Goal: Information Seeking & Learning: Find specific fact

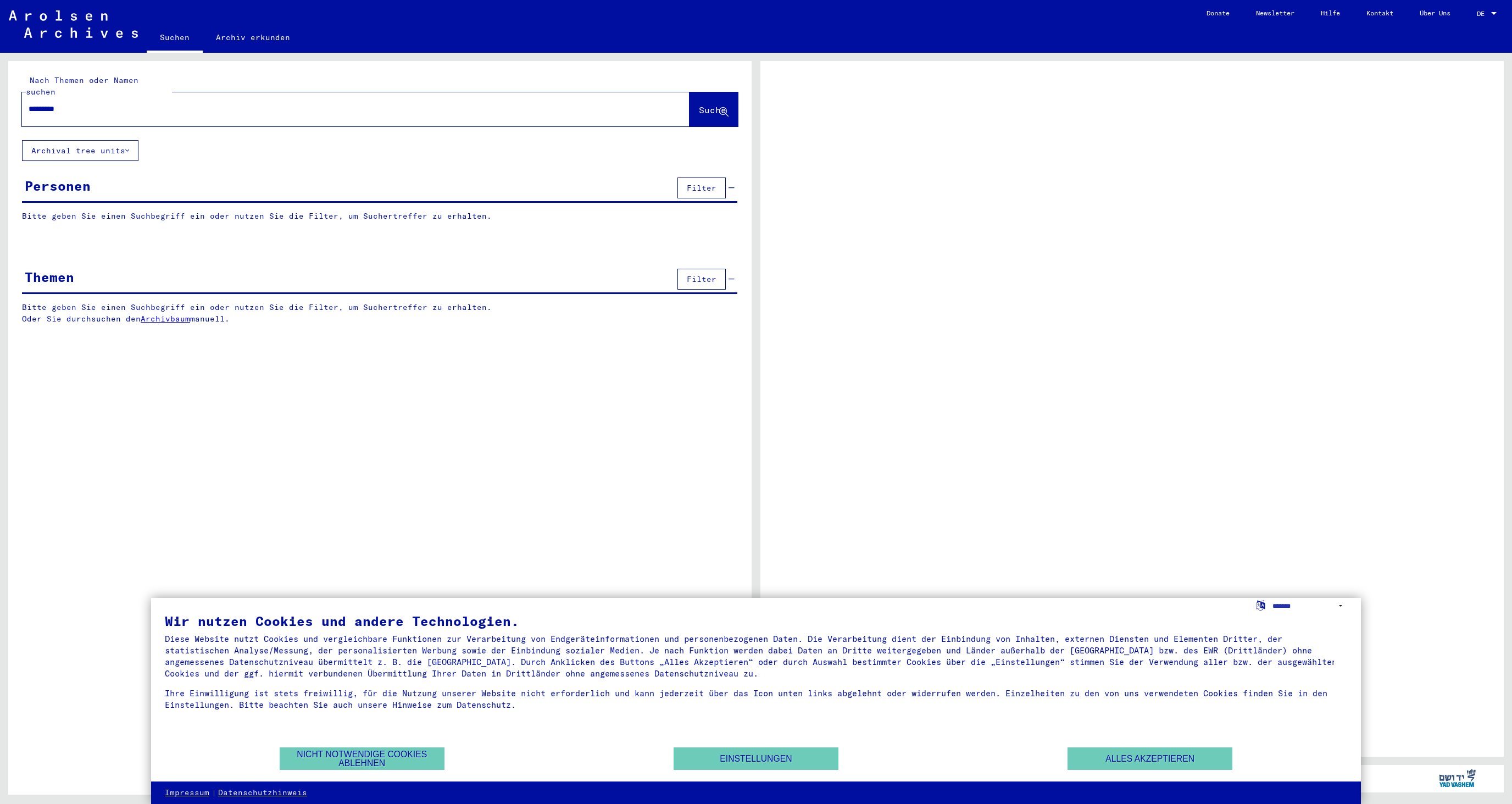
type input "**********"
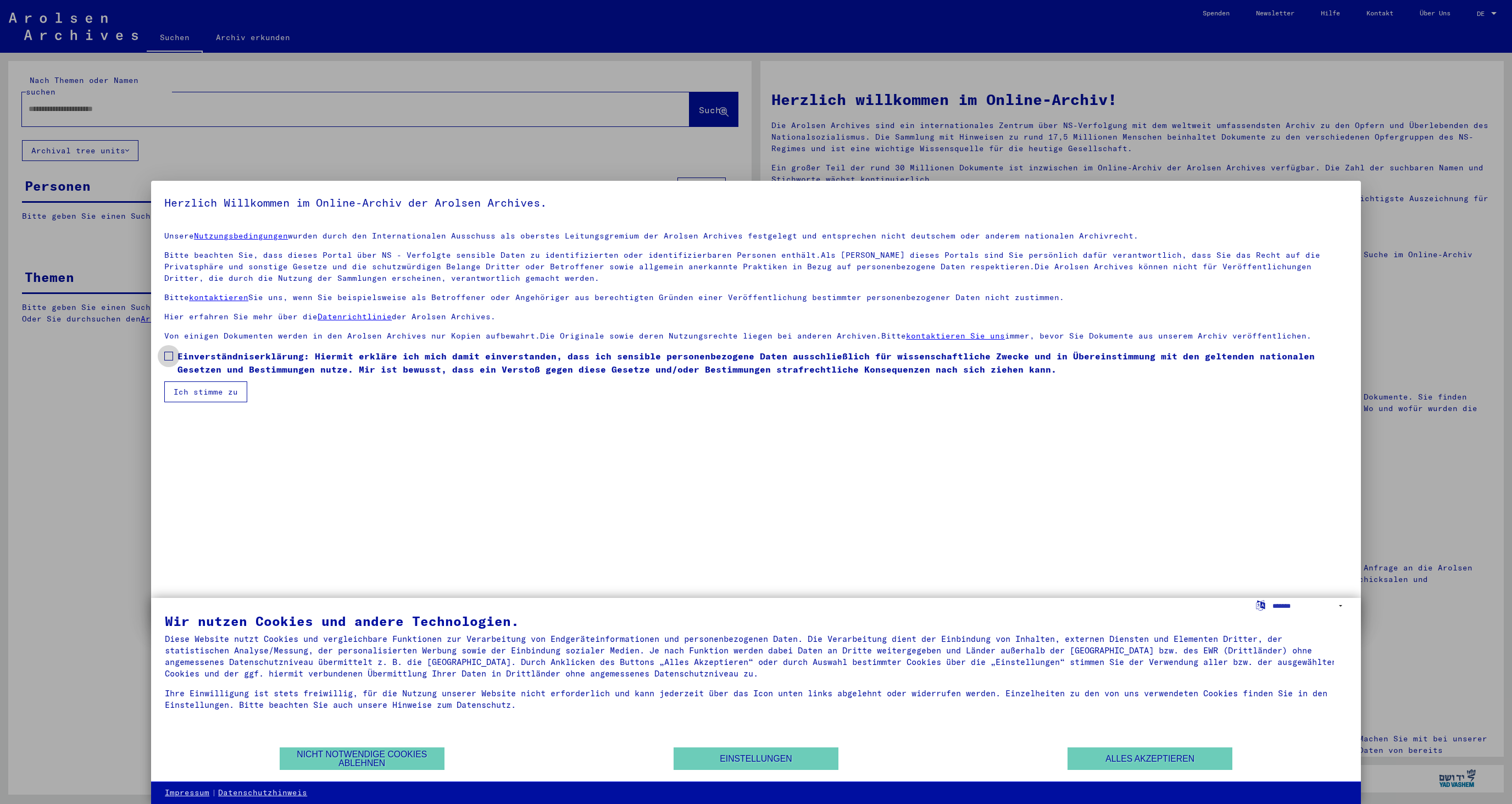
click at [176, 354] on label "Einverständniserklärung: Hiermit erkläre ich mich damit einverstanden, dass ich…" at bounding box center [756, 362] width 1183 height 27
click at [180, 387] on button "Ich stimme zu" at bounding box center [206, 391] width 83 height 21
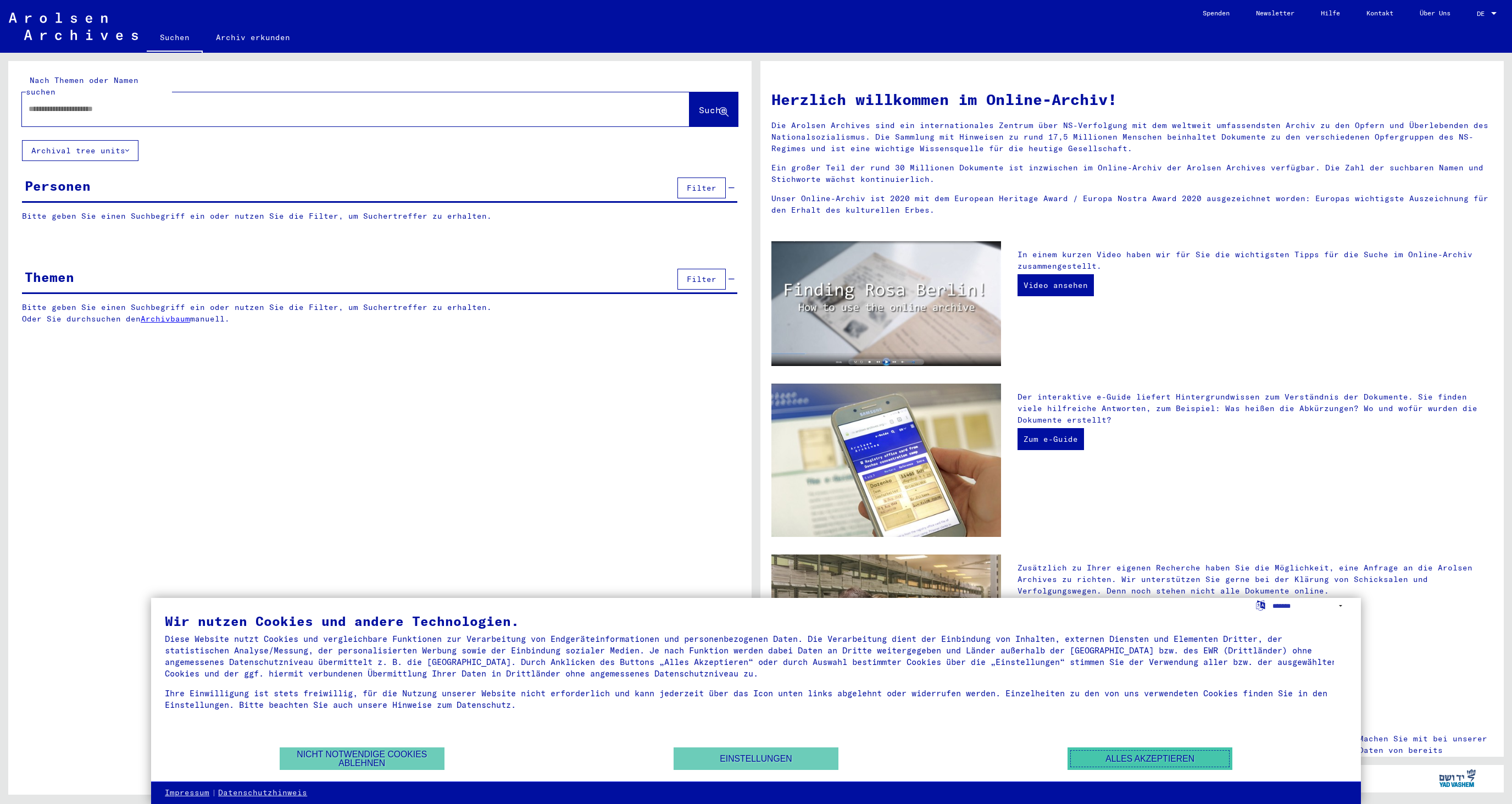
click at [1197, 769] on button "Alles akzeptieren" at bounding box center [1149, 758] width 165 height 22
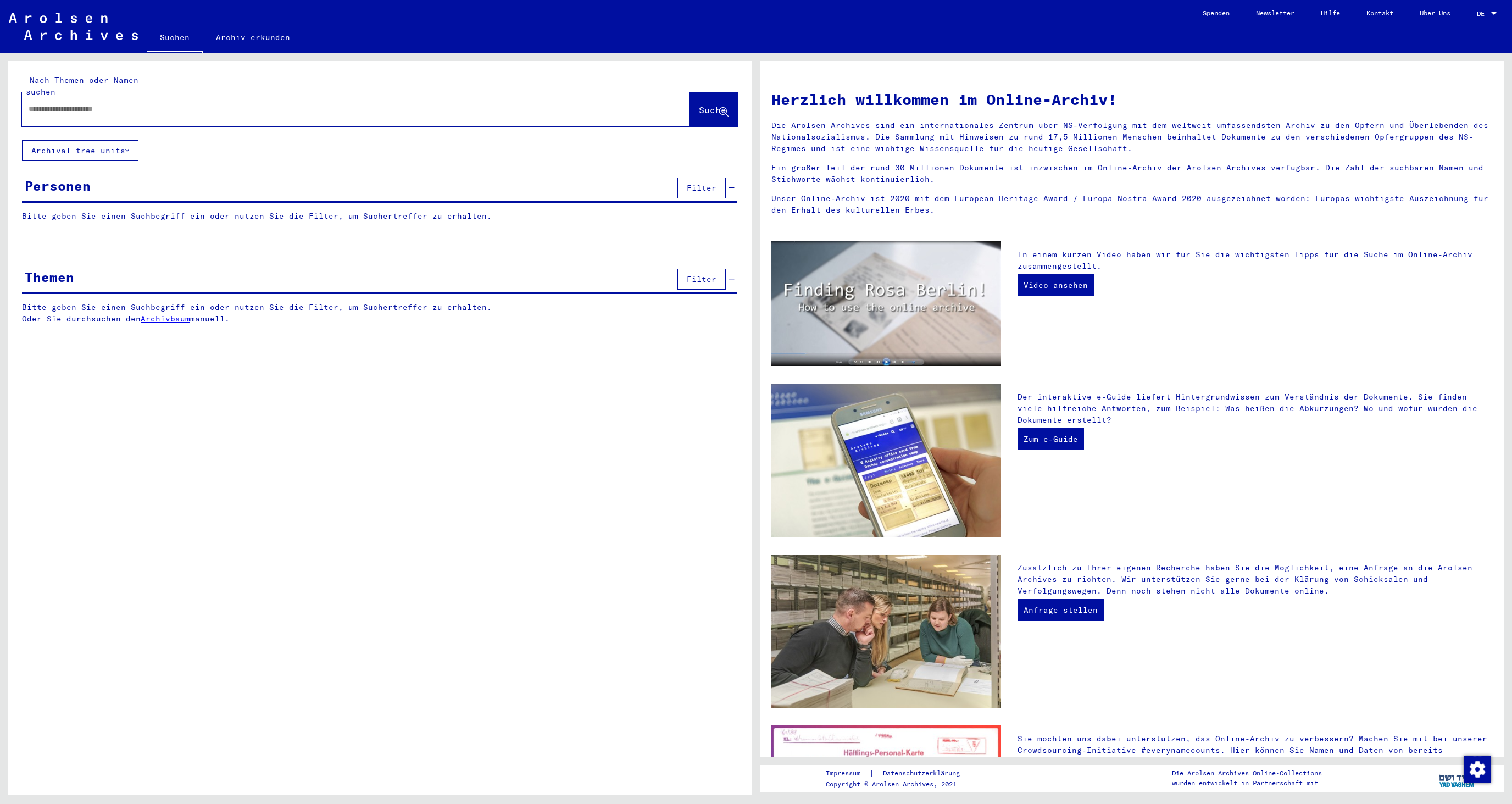
click at [265, 97] on div at bounding box center [339, 109] width 634 height 24
click at [264, 103] on input "text" at bounding box center [342, 109] width 628 height 12
type input "**********"
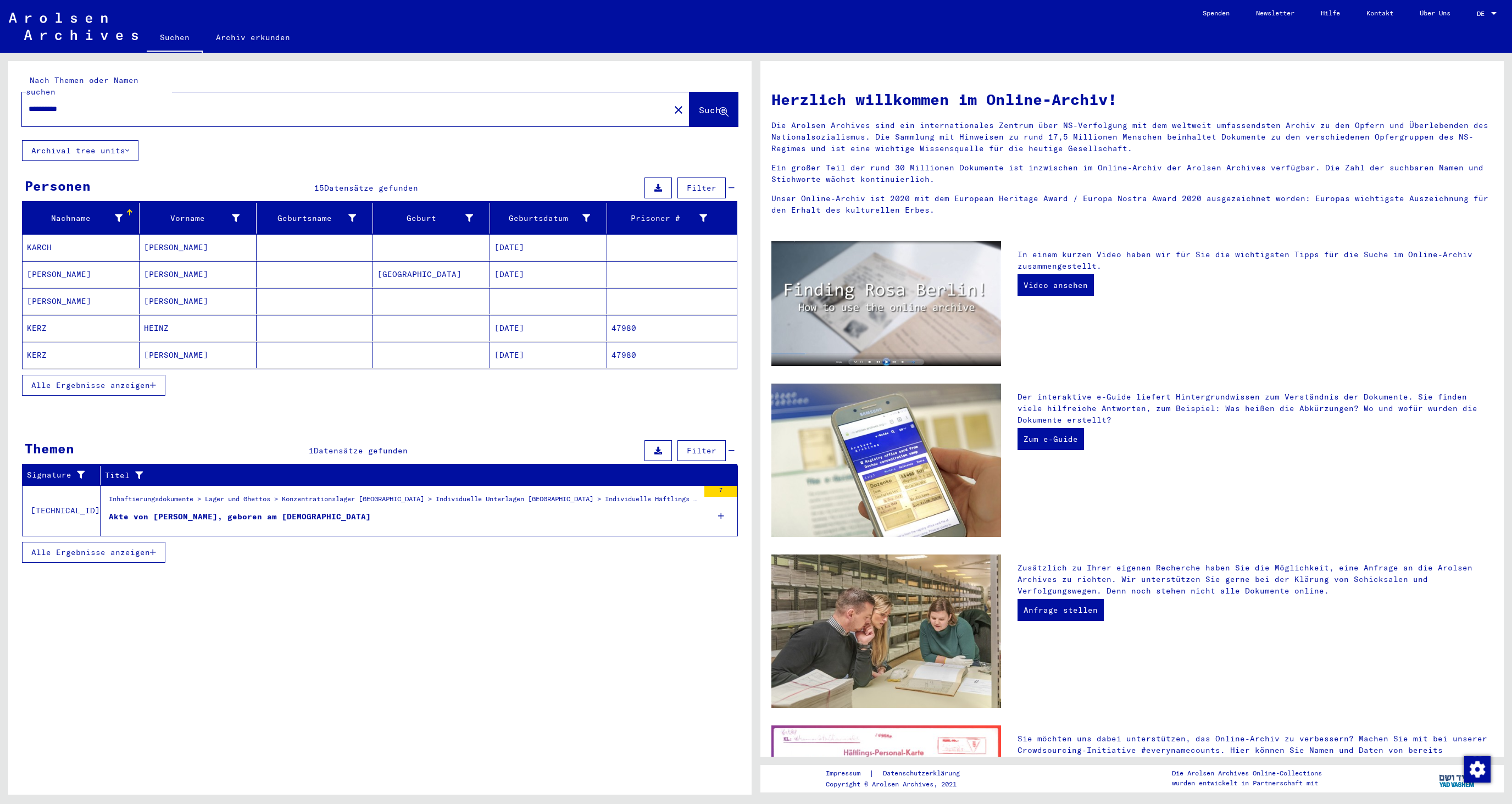
click at [180, 322] on mat-cell "HEINZ" at bounding box center [198, 328] width 117 height 27
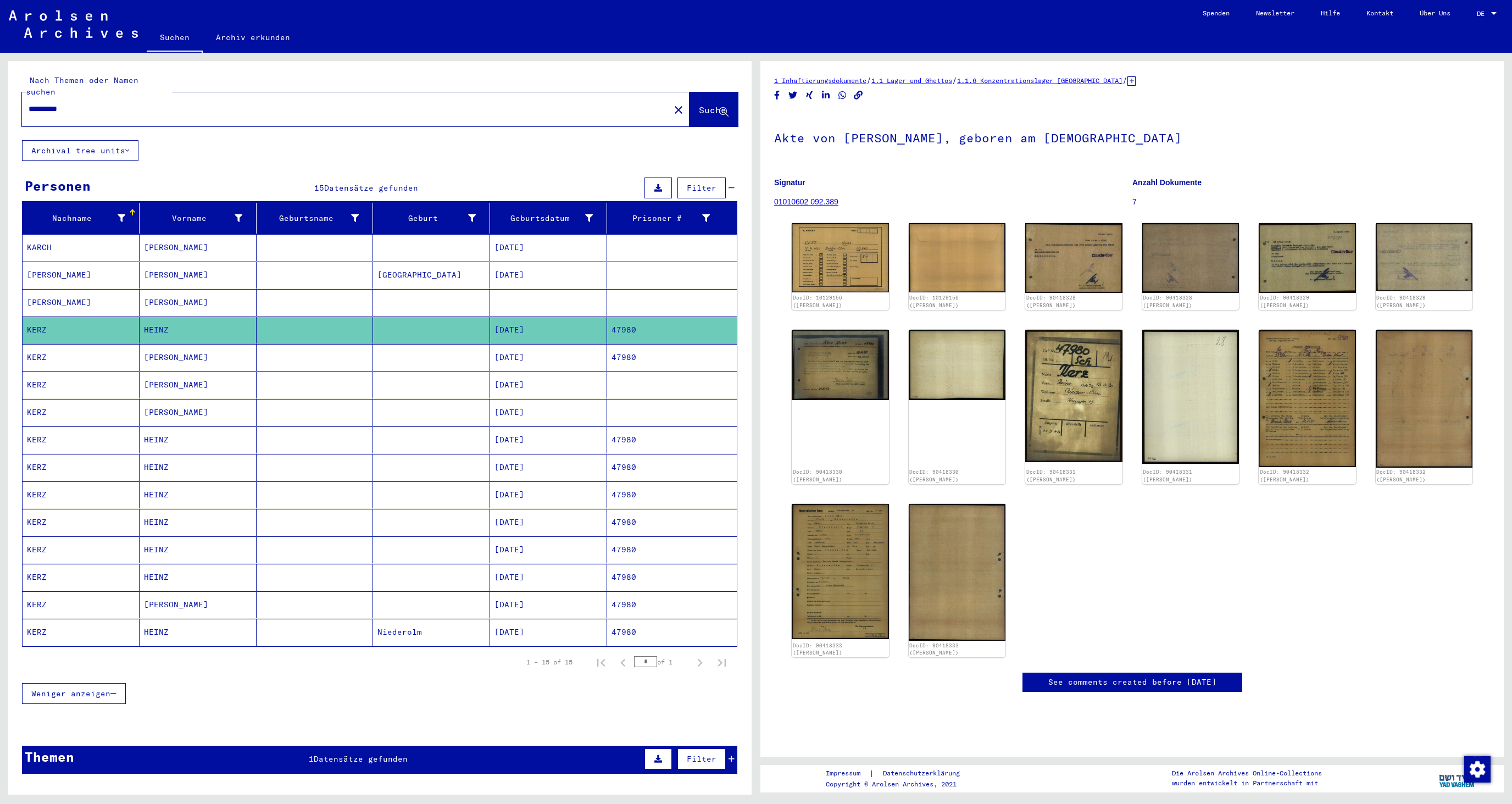
click at [494, 357] on mat-cell "[DATE]" at bounding box center [548, 357] width 117 height 27
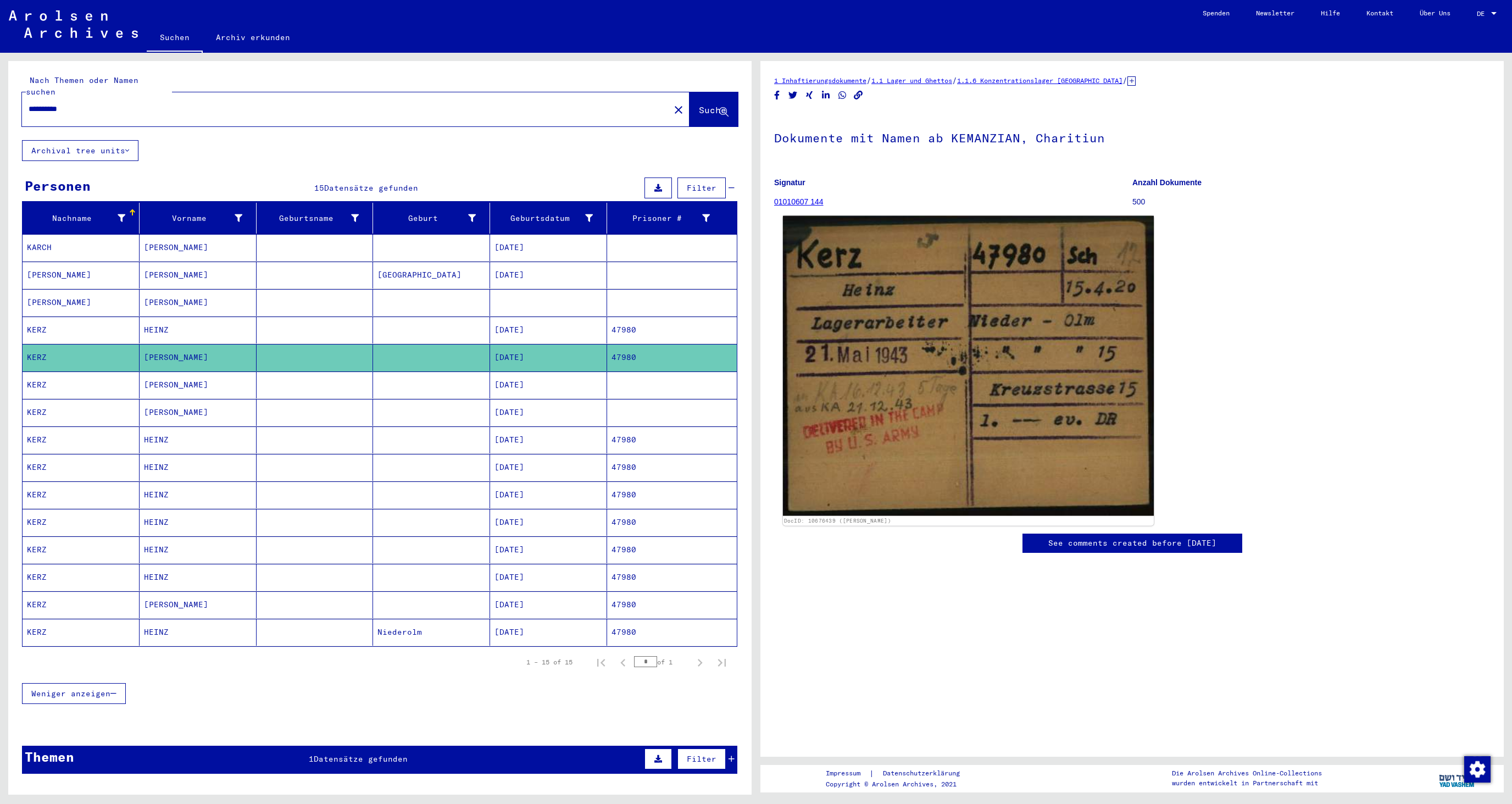
click at [957, 389] on img at bounding box center [968, 366] width 371 height 300
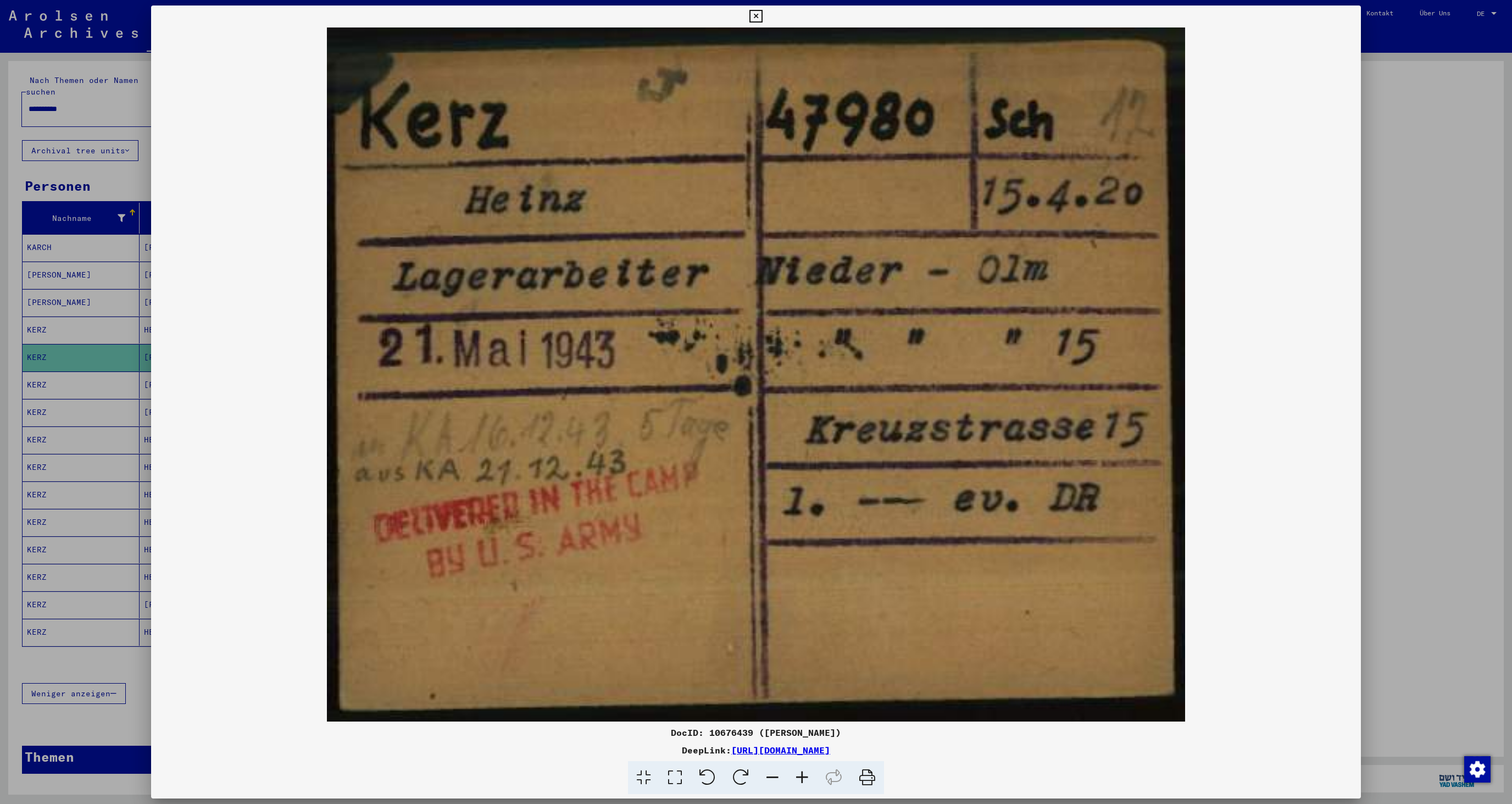
click at [1401, 158] on div at bounding box center [756, 402] width 1512 height 804
